Goal: Transaction & Acquisition: Purchase product/service

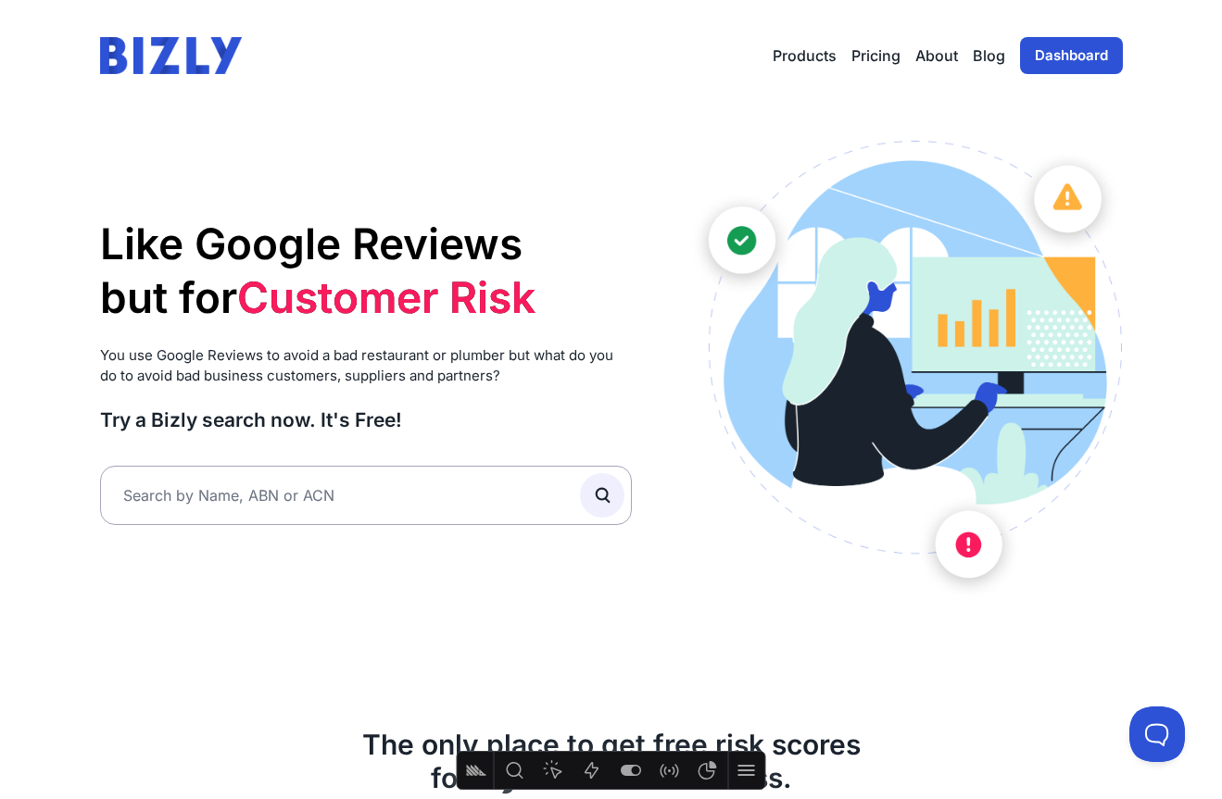
click at [1039, 67] on link "Dashboard" at bounding box center [1071, 55] width 103 height 37
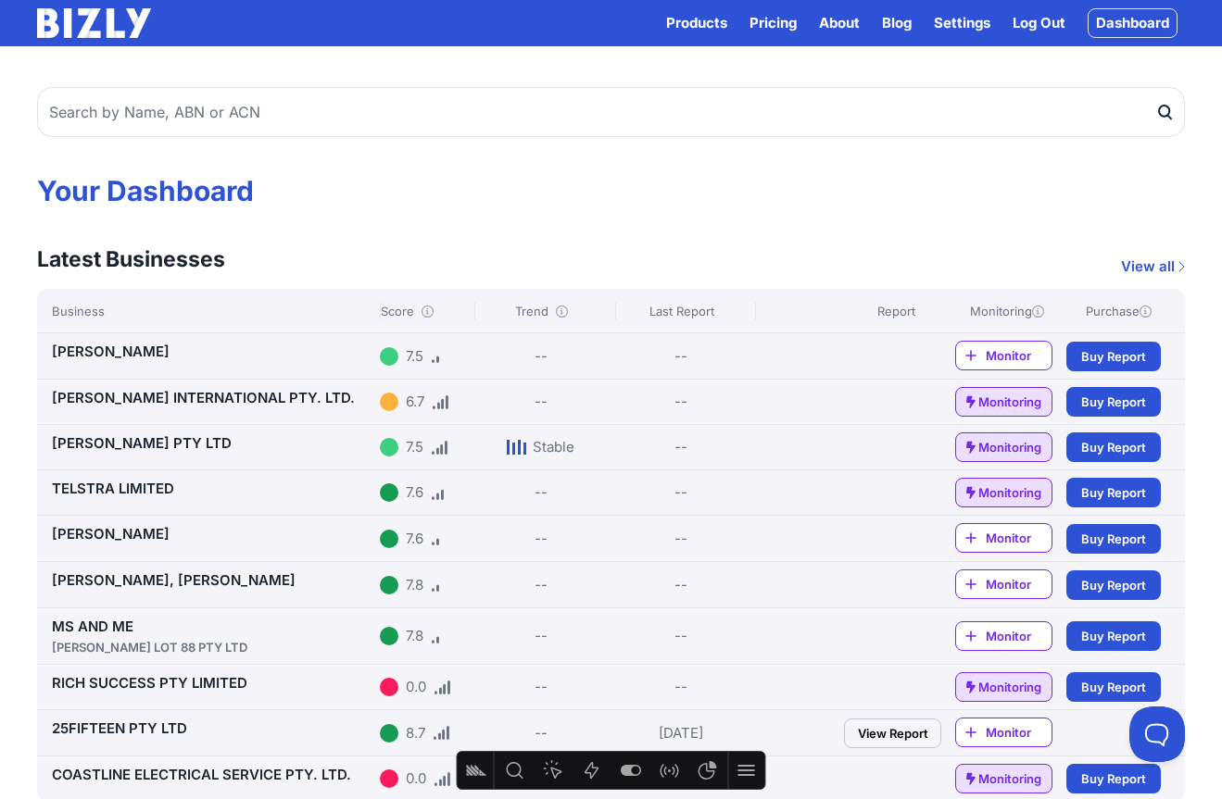
scroll to position [25, 0]
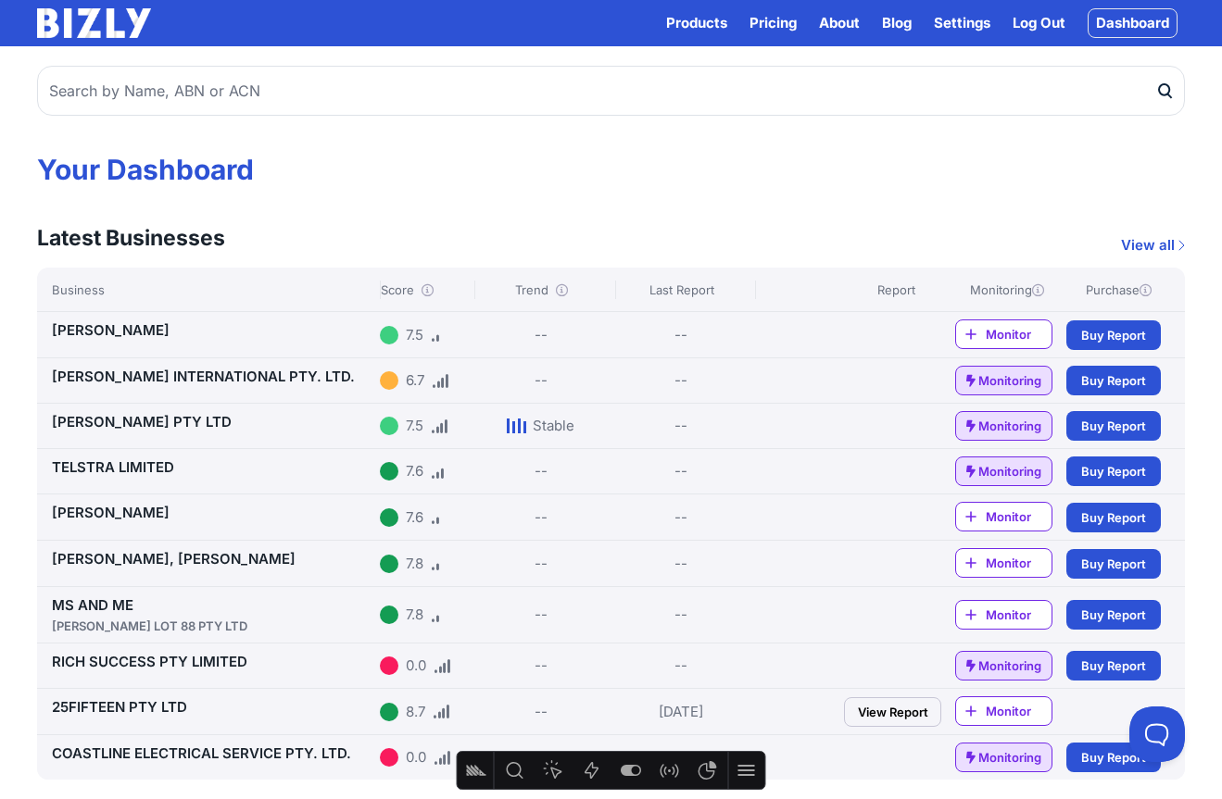
click at [900, 713] on link "View Report" at bounding box center [892, 713] width 97 height 30
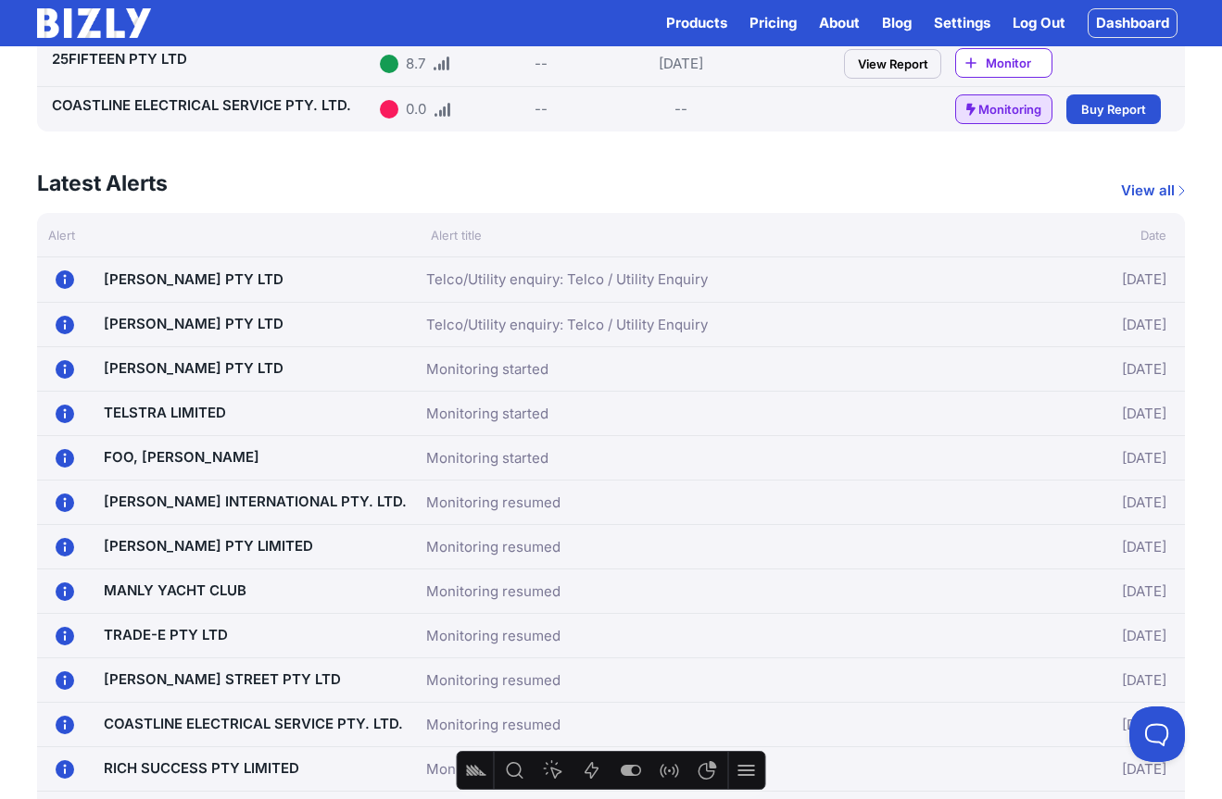
click at [226, 328] on link "[PERSON_NAME] PTY LTD" at bounding box center [194, 324] width 180 height 18
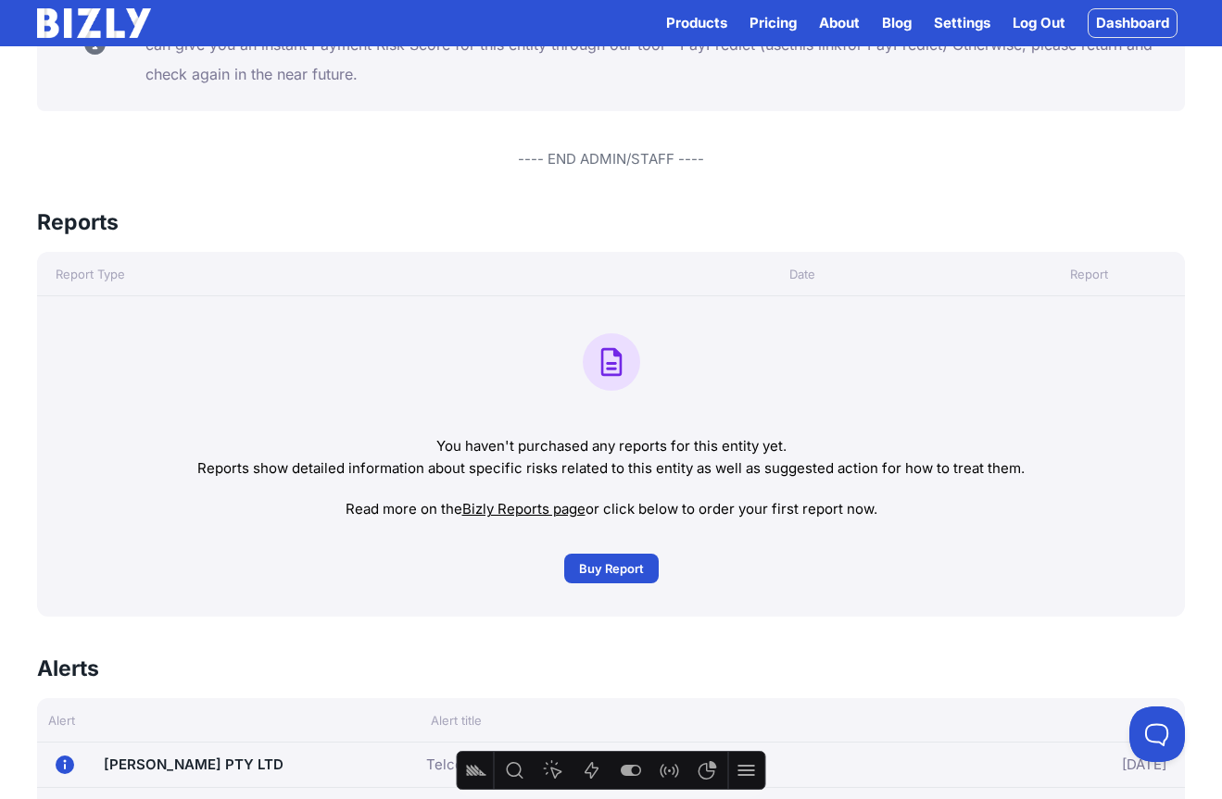
scroll to position [1455, 0]
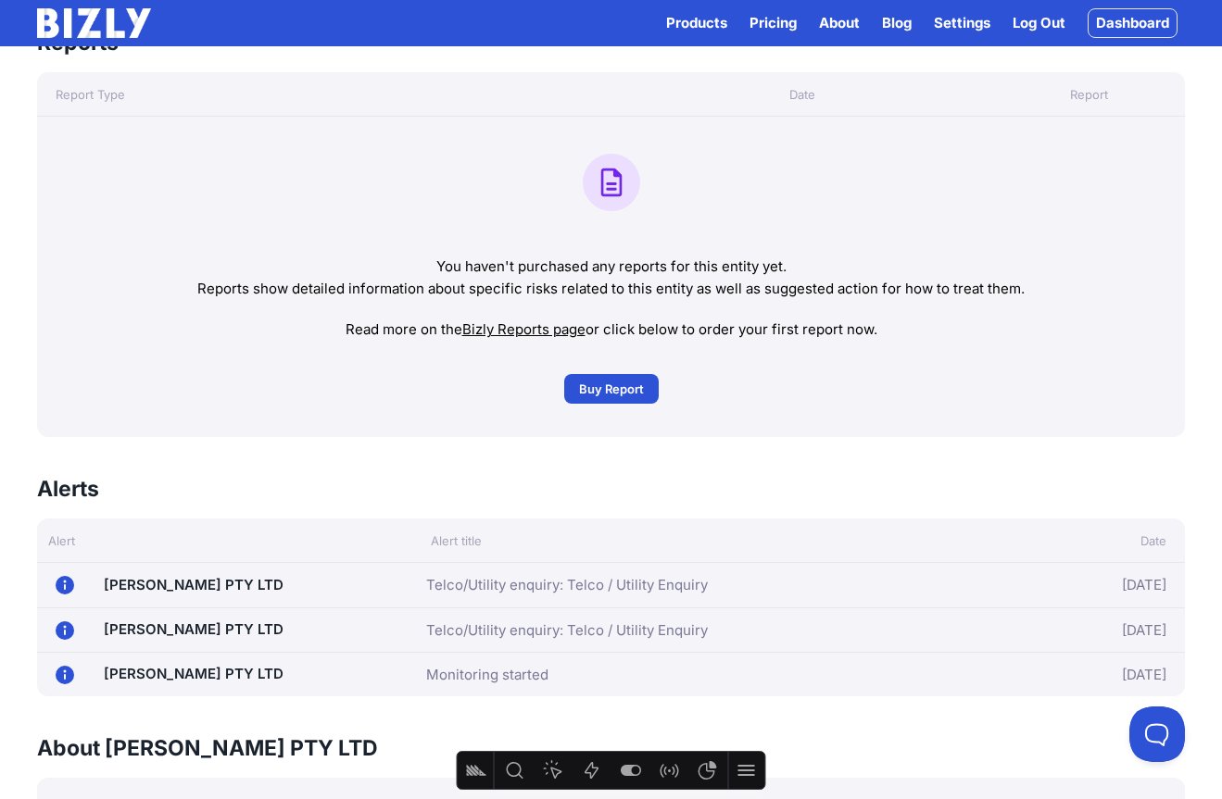
click at [629, 387] on span "Buy Report" at bounding box center [611, 389] width 65 height 19
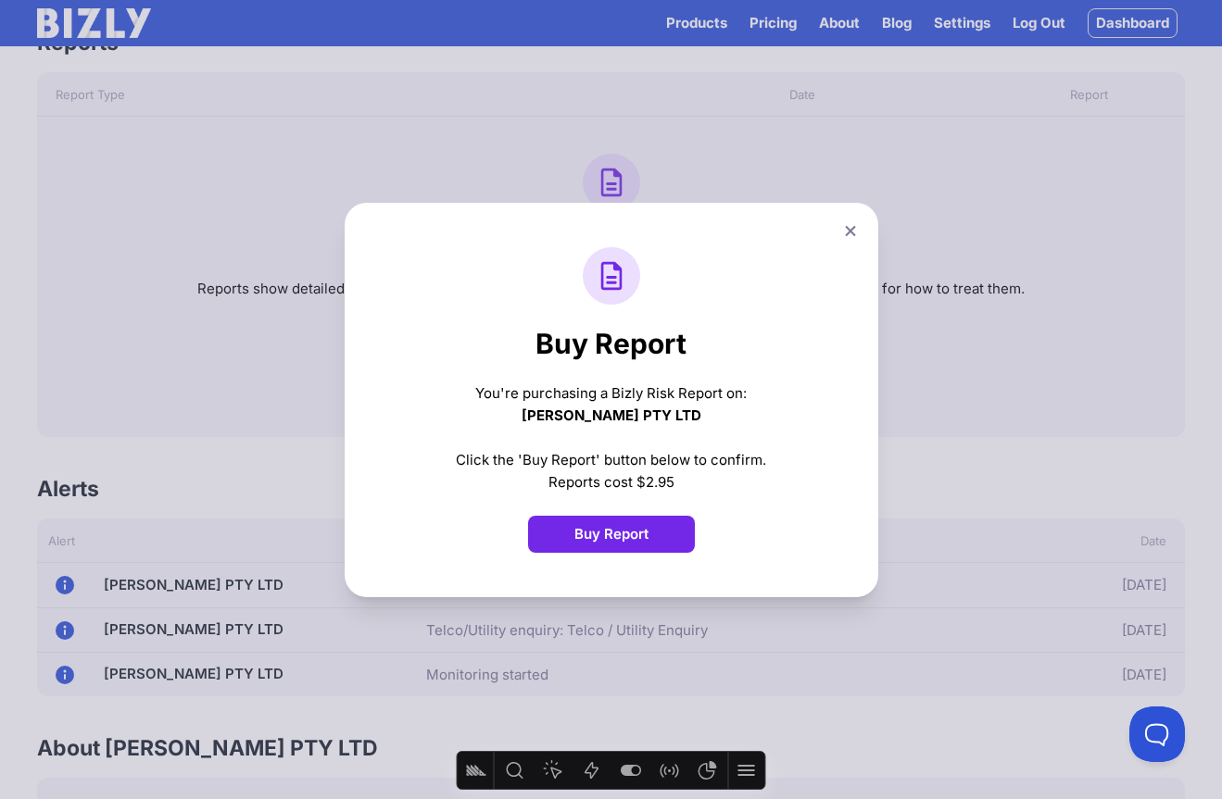
click at [678, 534] on button "Buy Report" at bounding box center [611, 534] width 167 height 37
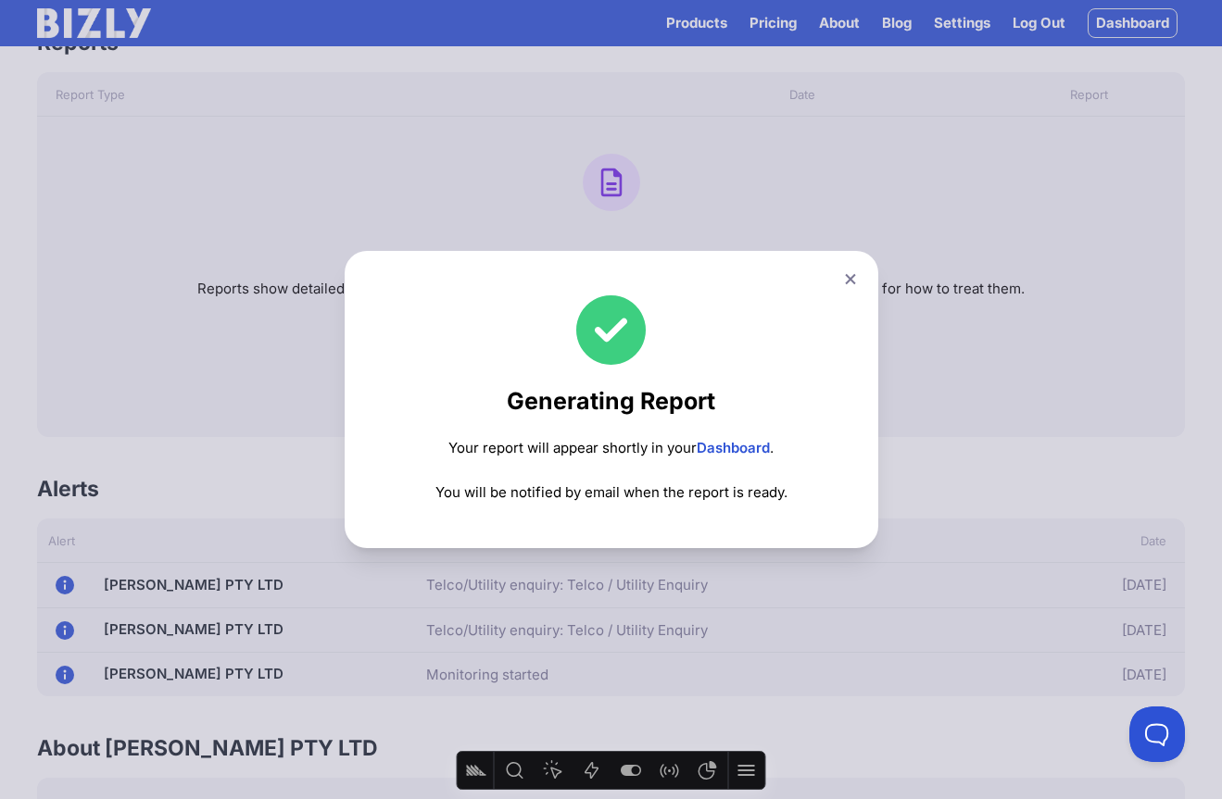
click at [726, 452] on link "Dashboard" at bounding box center [733, 448] width 73 height 18
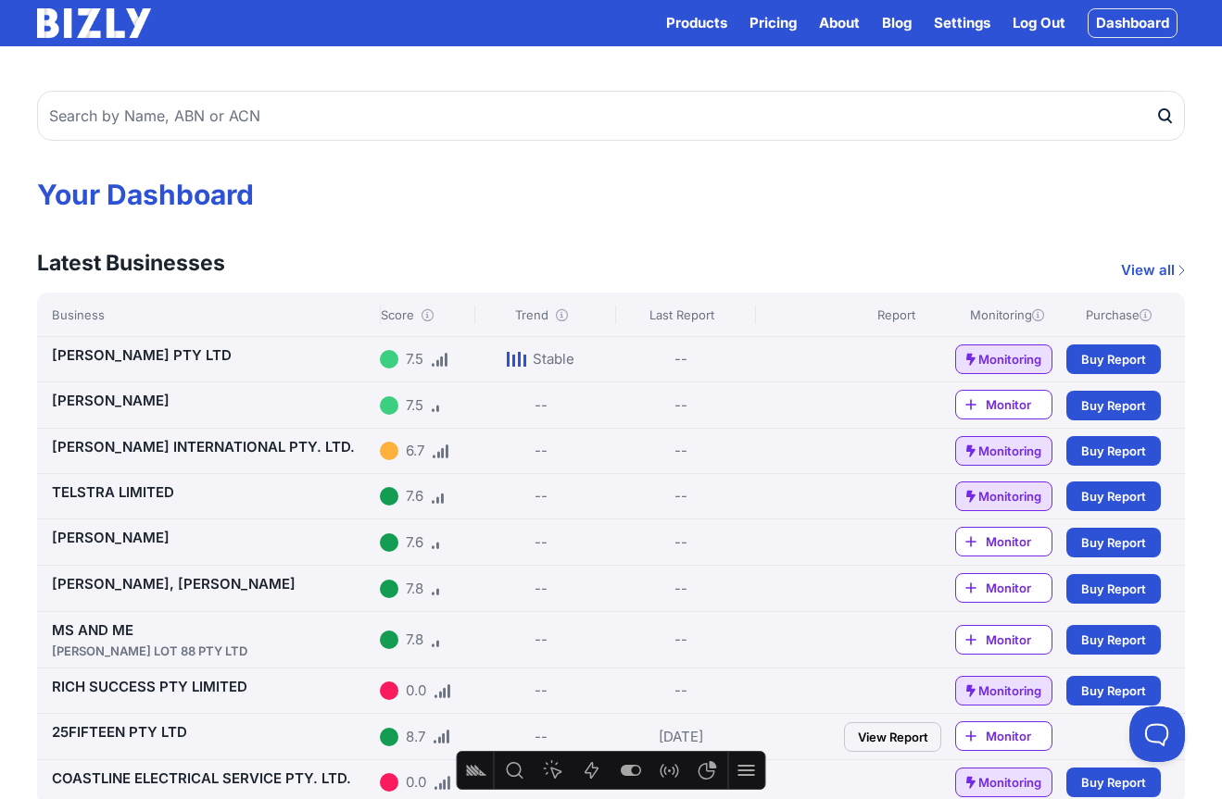
click at [201, 355] on div "[PERSON_NAME] PTY LTD" at bounding box center [212, 356] width 321 height 22
click at [185, 358] on link "[PERSON_NAME] PTY LTD" at bounding box center [142, 355] width 180 height 18
